Goal: Transaction & Acquisition: Download file/media

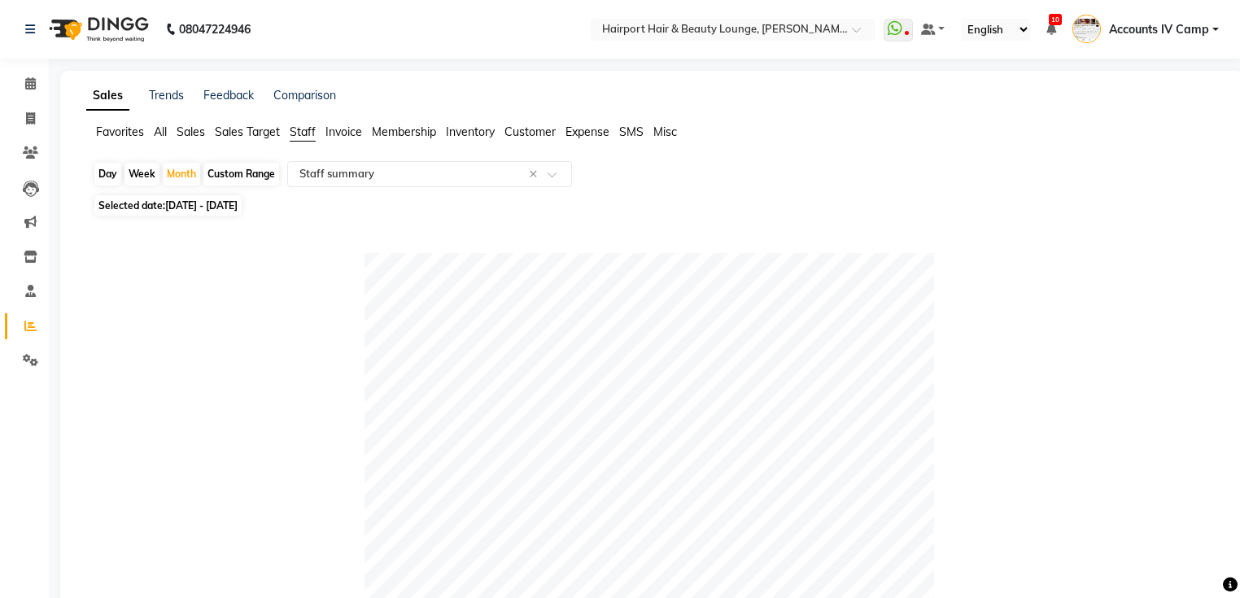
select select "full_report"
select select "csv"
click at [107, 173] on div "Day" at bounding box center [107, 174] width 27 height 23
select select "8"
select select "2025"
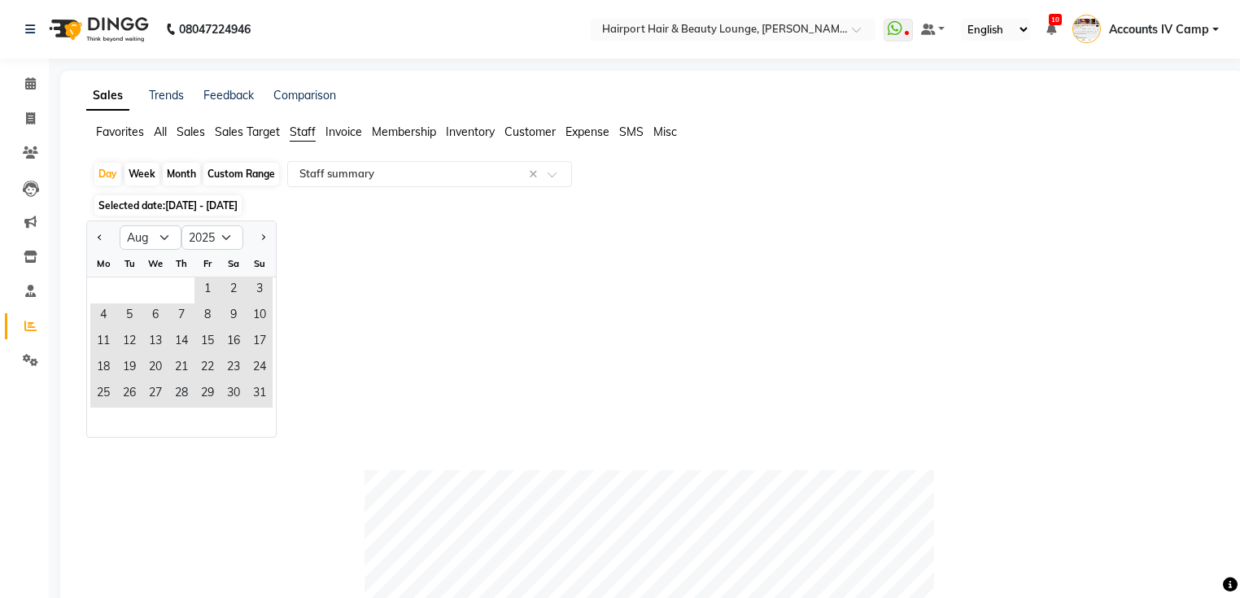
click at [160, 137] on span "All" at bounding box center [160, 132] width 13 height 15
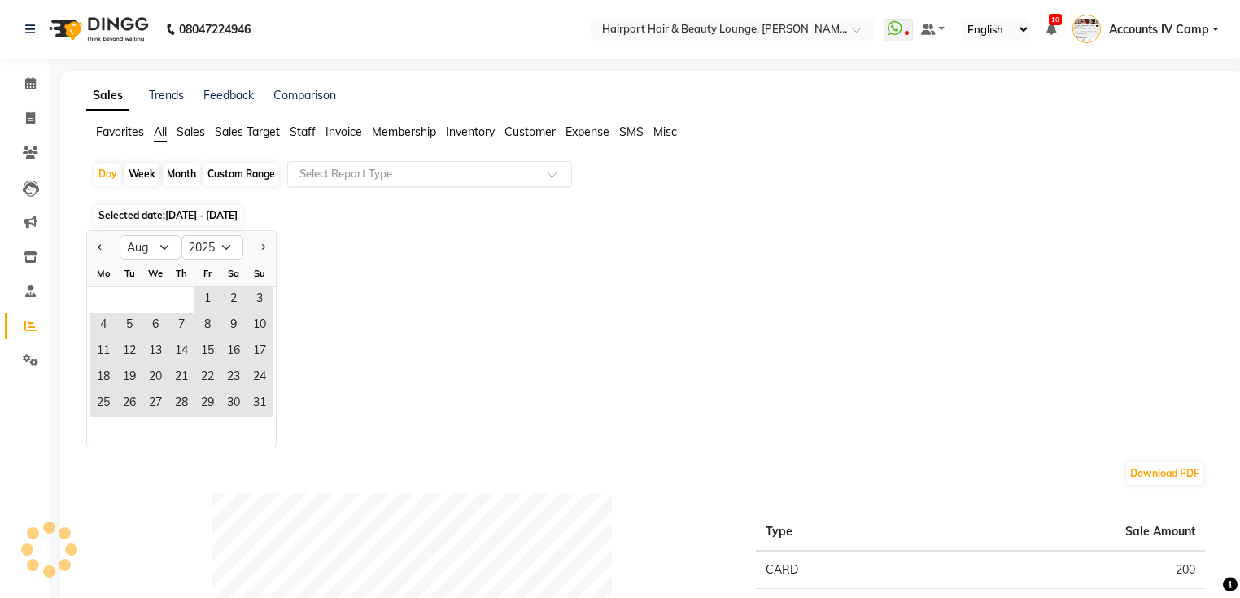
click at [355, 166] on input "text" at bounding box center [413, 174] width 234 height 16
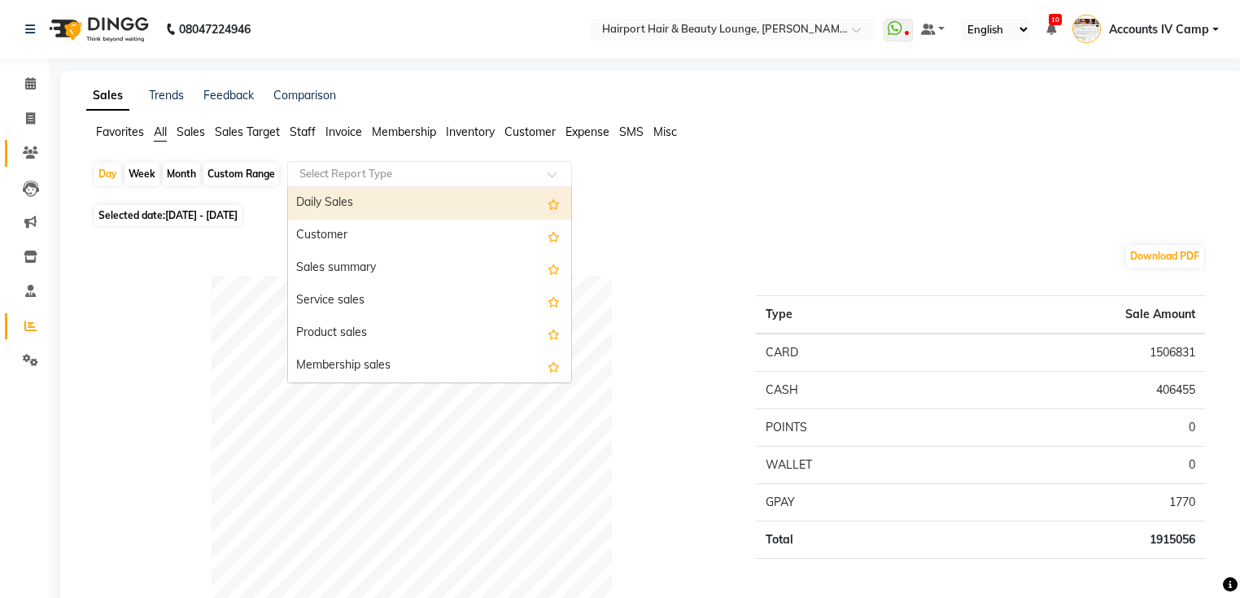
drag, startPoint x: 358, startPoint y: 198, endPoint x: 16, endPoint y: 149, distance: 345.3
click at [356, 199] on div "Daily Sales" at bounding box center [429, 203] width 283 height 33
select select "full_report"
select select "csv"
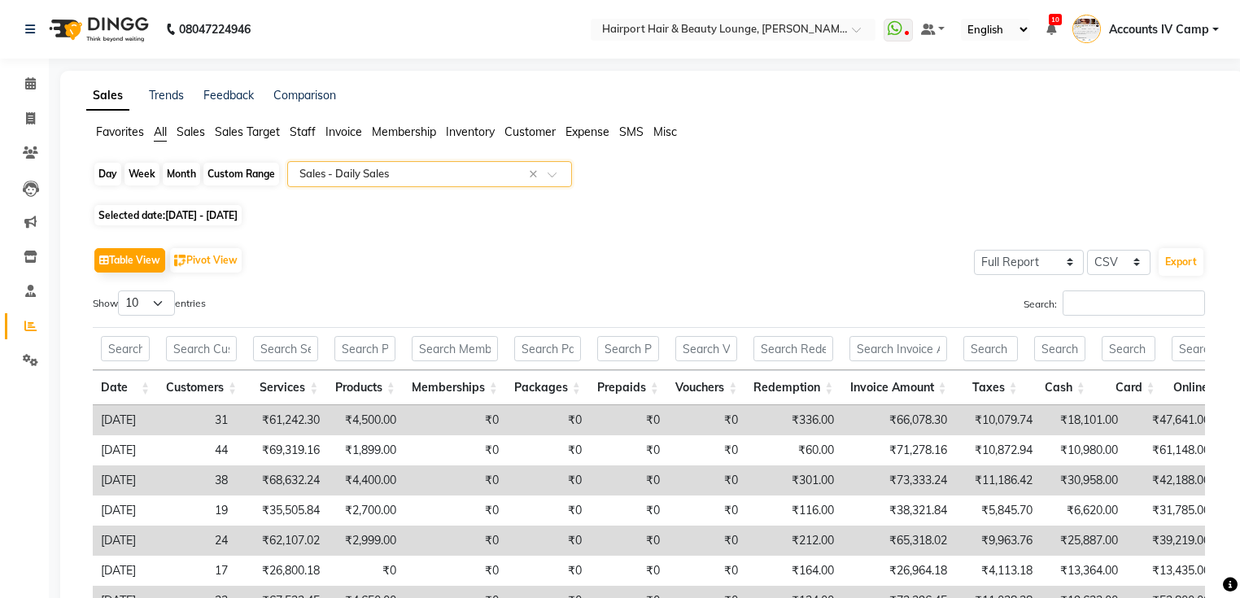
click at [107, 175] on div "Day" at bounding box center [107, 174] width 27 height 23
select select "8"
select select "2025"
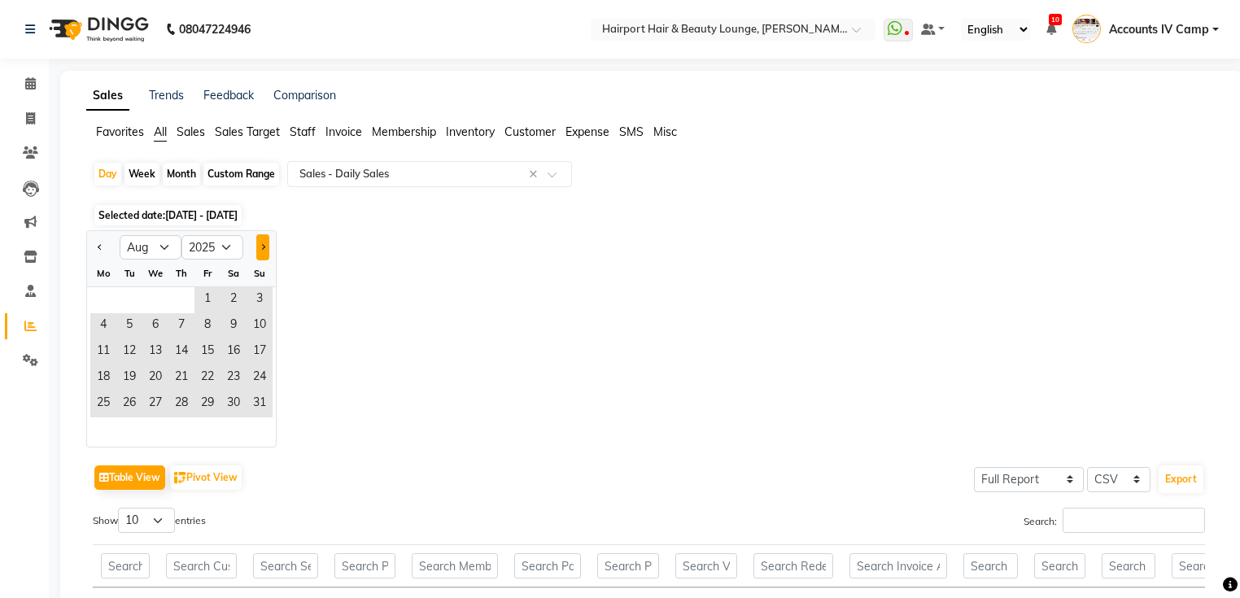
click at [260, 246] on span "Next month" at bounding box center [263, 246] width 6 height 6
select select "9"
